Goal: Check status: Check status

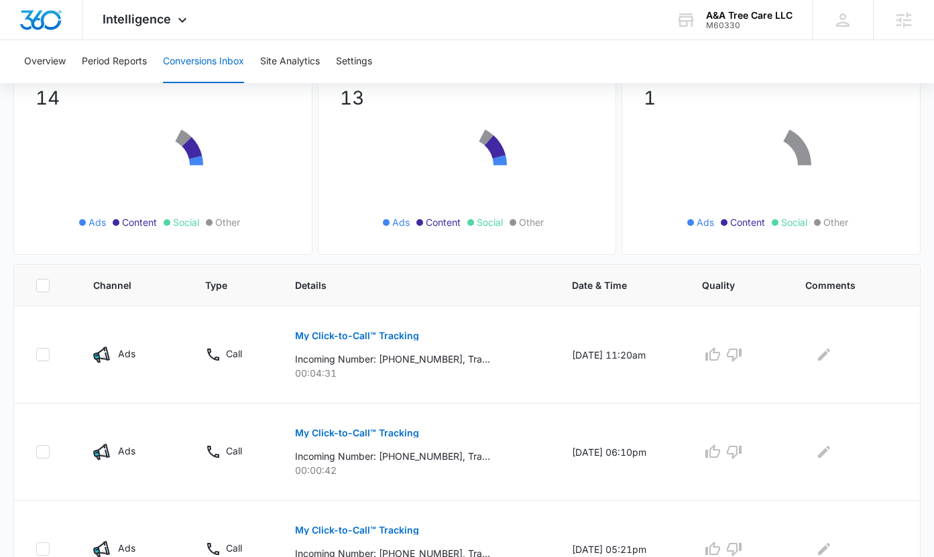
scroll to position [120, 0]
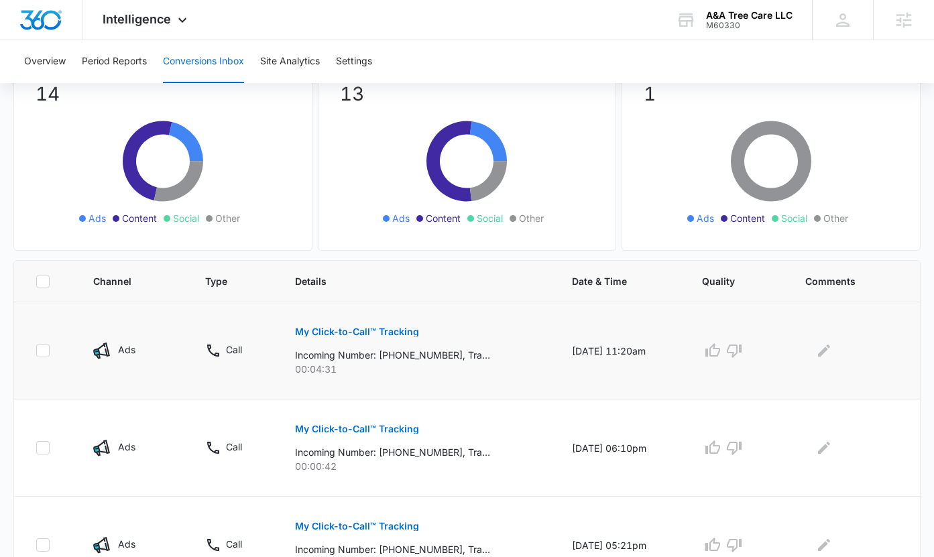
click at [377, 321] on button "My Click-to-Call™ Tracking" at bounding box center [357, 332] width 124 height 32
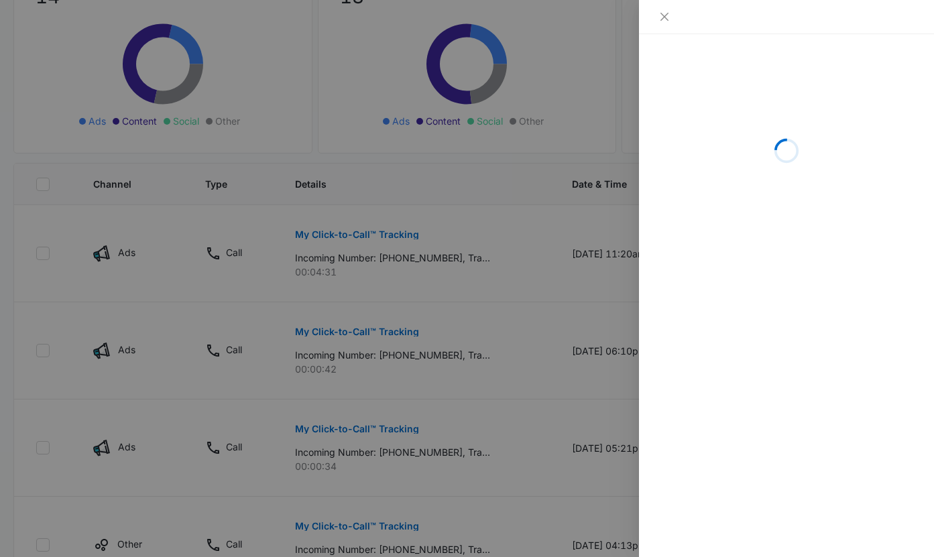
scroll to position [217, 0]
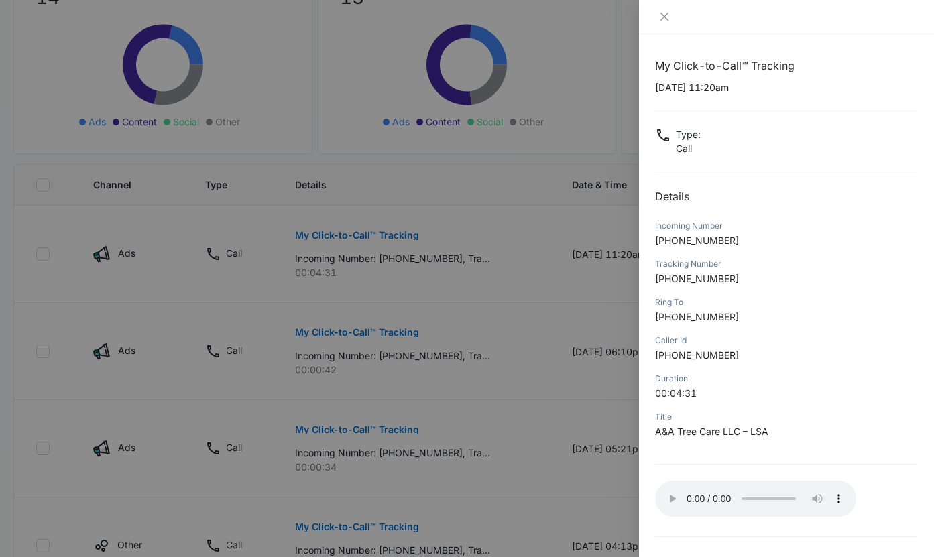
click at [725, 426] on span "A&A Tree Care LLC – LSA" at bounding box center [711, 431] width 113 height 11
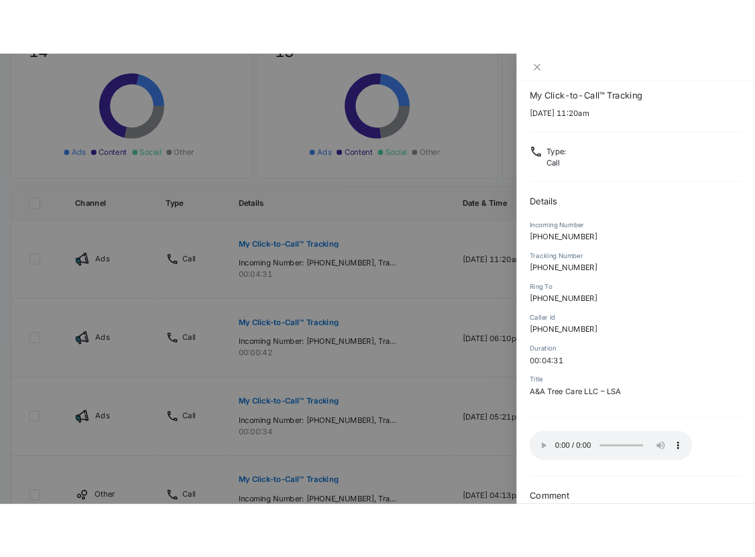
scroll to position [38, 0]
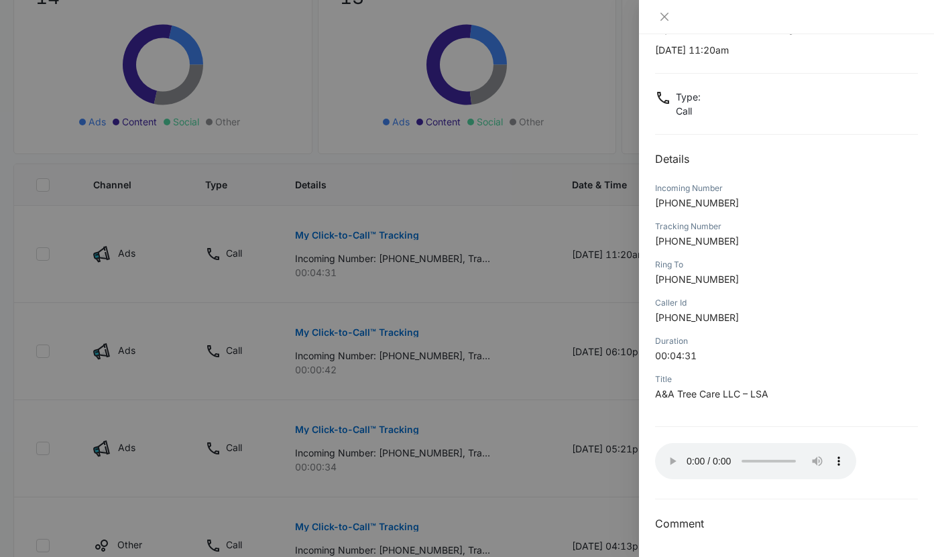
click at [508, 139] on div at bounding box center [467, 278] width 934 height 557
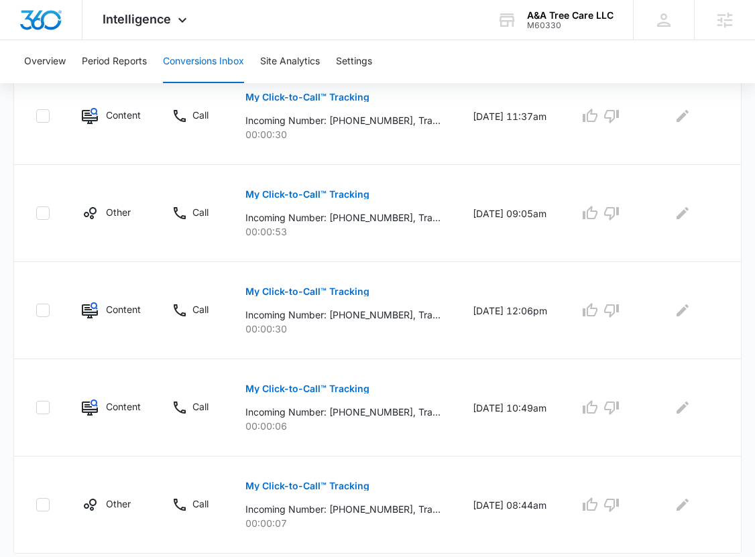
scroll to position [879, 0]
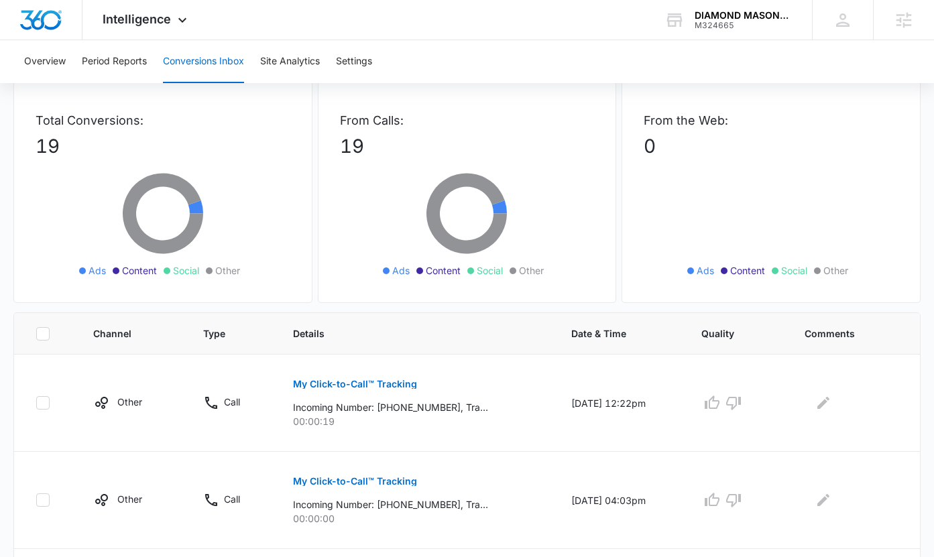
scroll to position [94, 0]
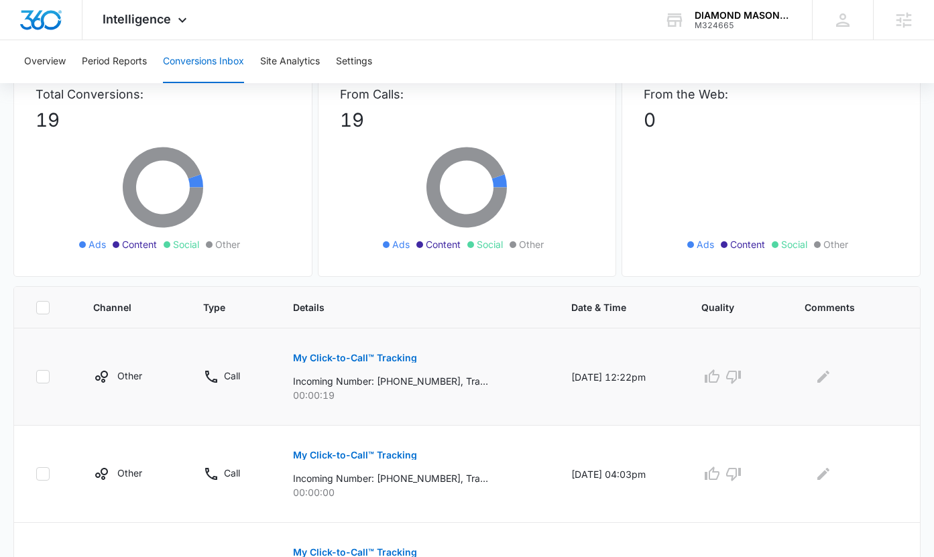
click at [411, 355] on div "My Click-to-Call™ Tracking Incoming Number: +12343702964, Tracking Number: +162…" at bounding box center [415, 372] width 245 height 60
click at [381, 360] on p "My Click-to-Call™ Tracking" at bounding box center [355, 357] width 124 height 9
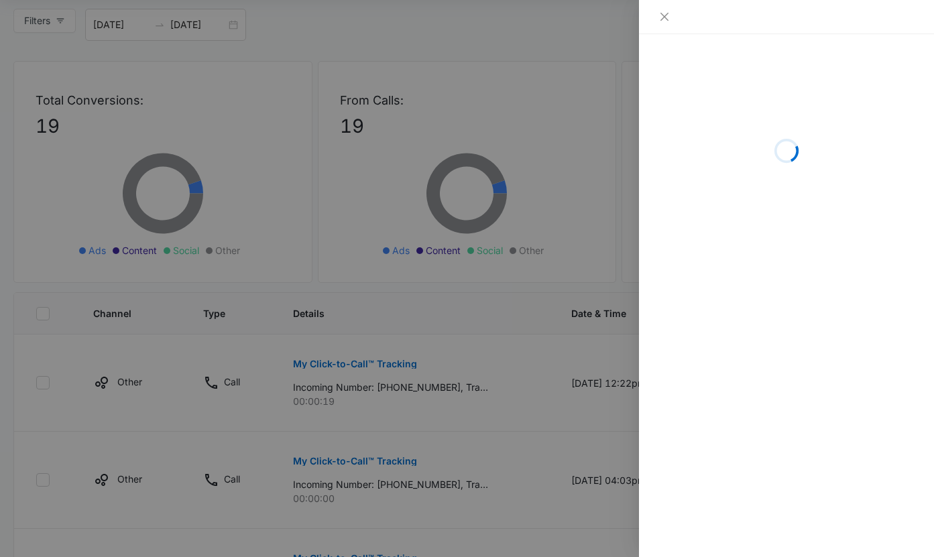
scroll to position [0, 0]
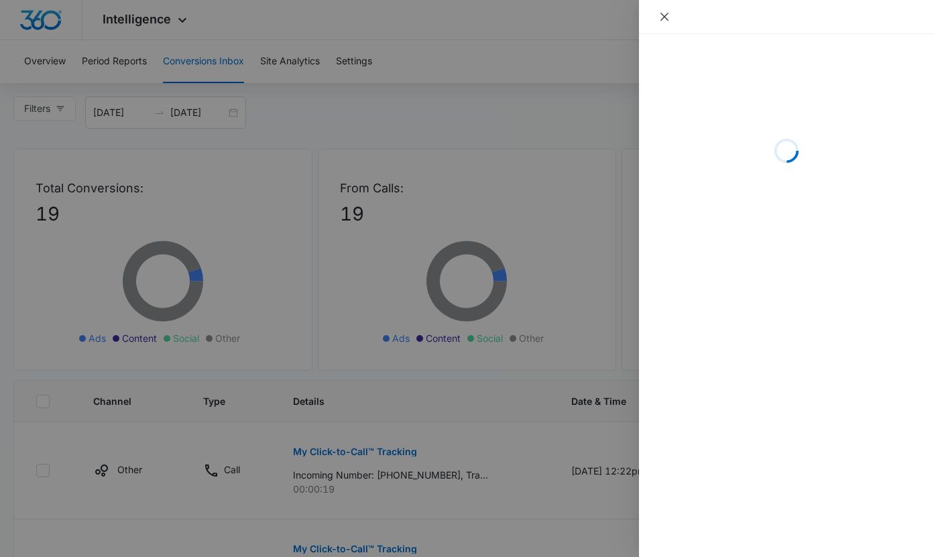
click at [660, 11] on button "Close" at bounding box center [664, 17] width 19 height 12
